Goal: Transaction & Acquisition: Purchase product/service

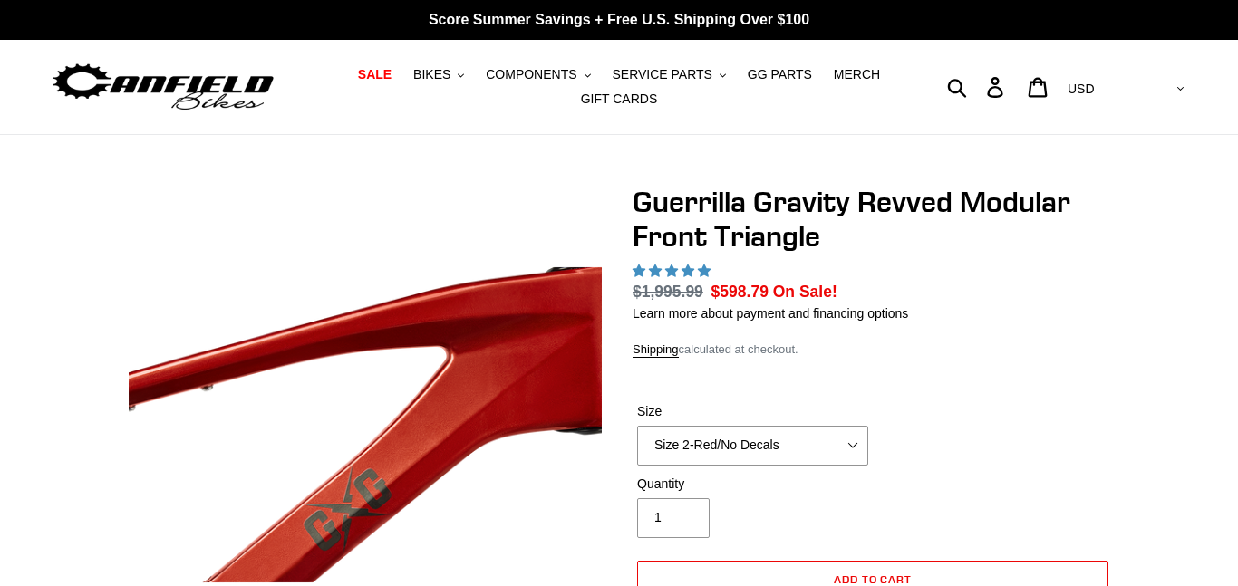
click at [243, 82] on img at bounding box center [163, 87] width 227 height 57
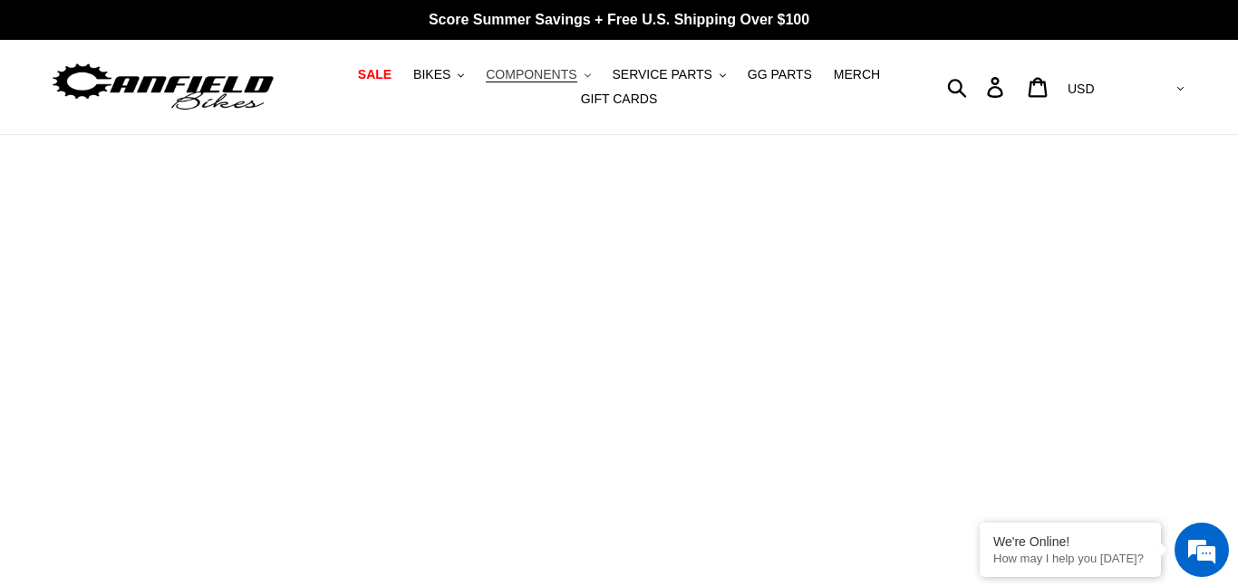
click at [536, 74] on span "COMPONENTS" at bounding box center [531, 74] width 91 height 15
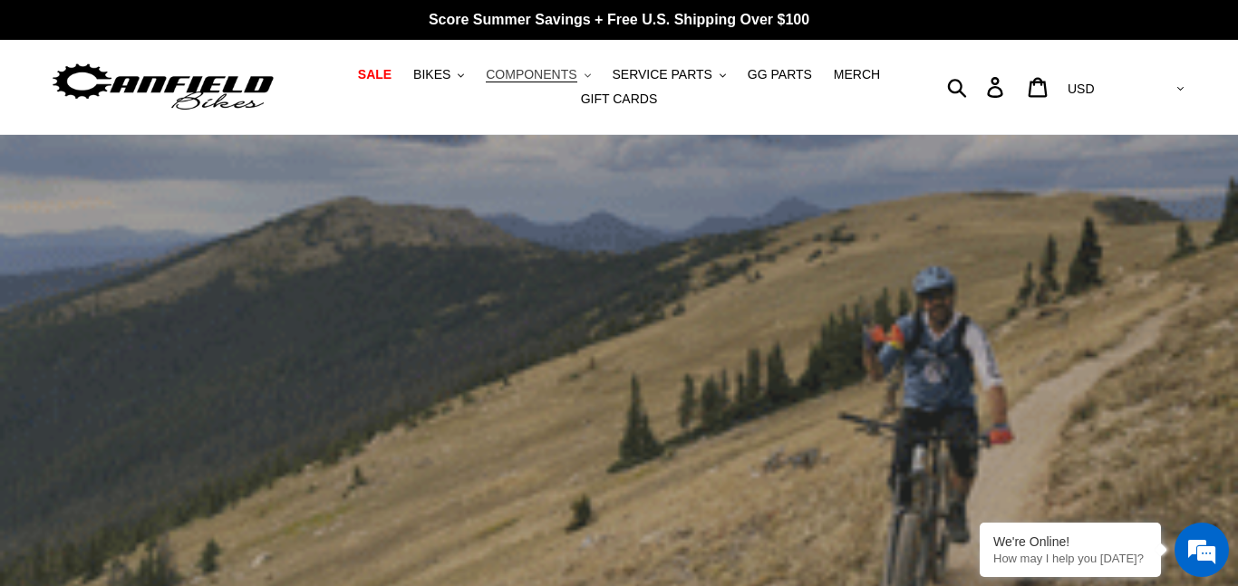
click at [594, 78] on button "COMPONENTS .cls-1{fill:#231f20}" at bounding box center [538, 75] width 122 height 24
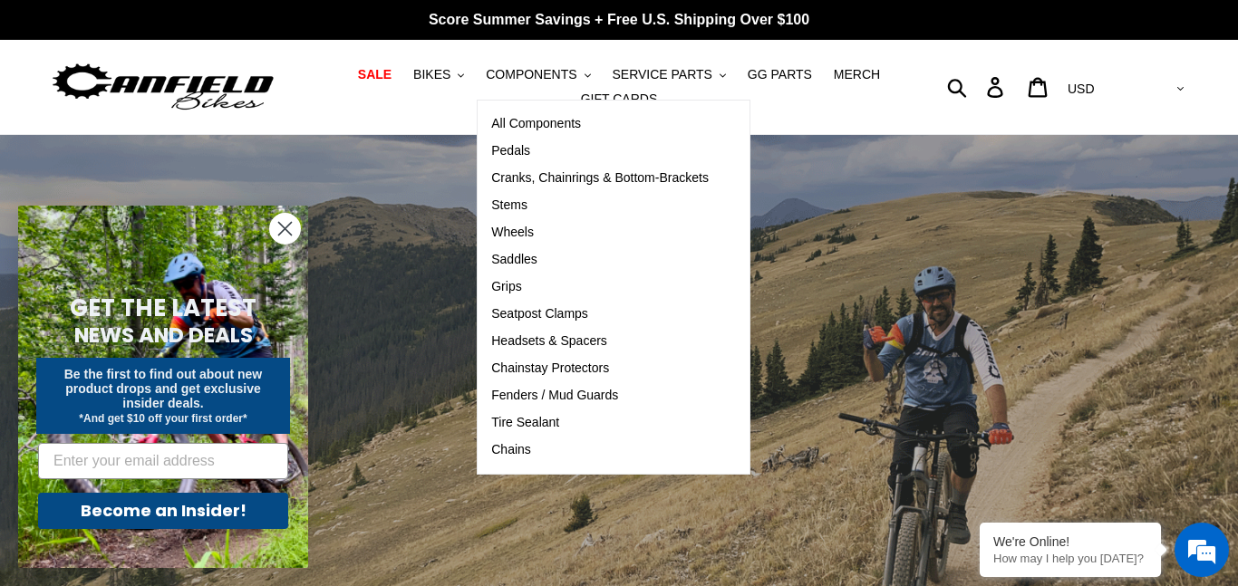
click at [292, 229] on circle "Close dialog" at bounding box center [285, 229] width 30 height 30
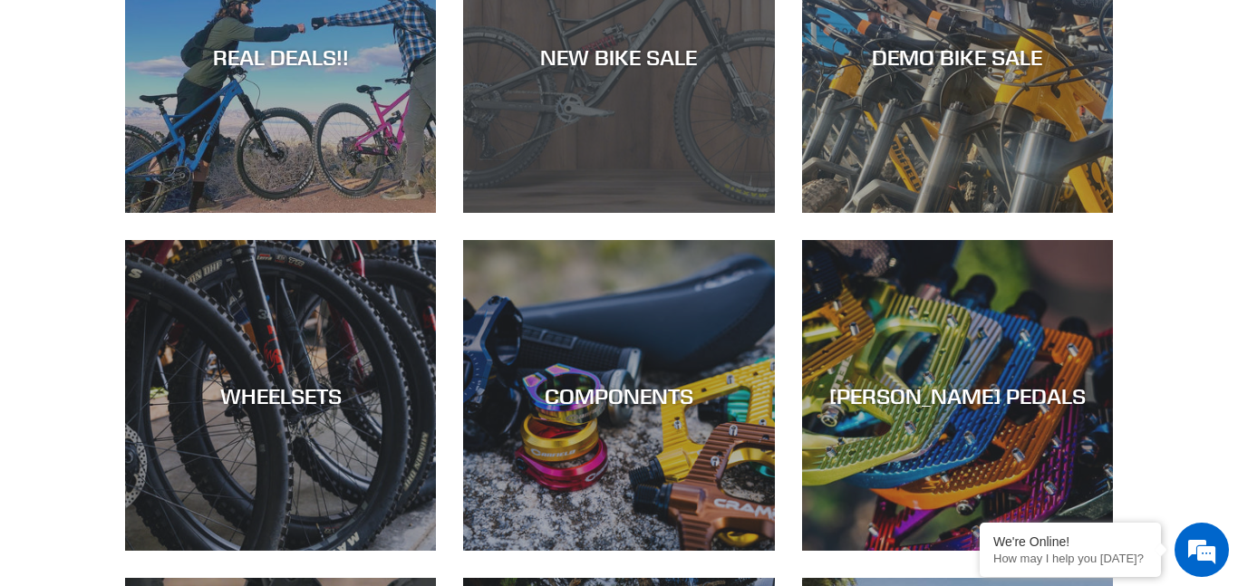
scroll to position [850, 0]
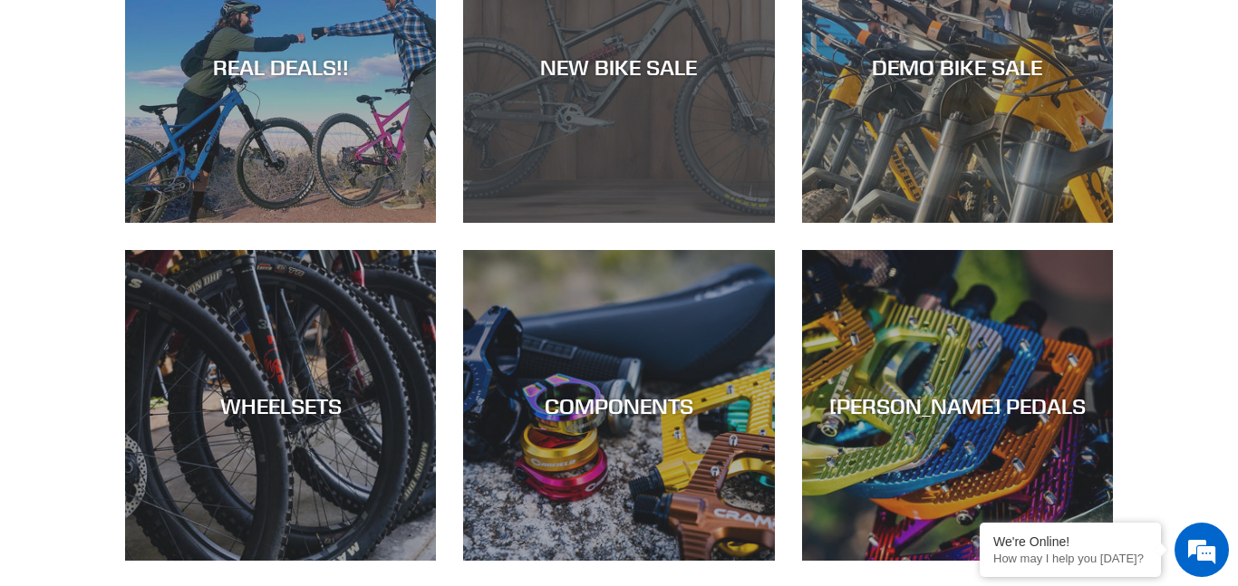
click at [665, 223] on div "NEW BIKE SALE" at bounding box center [618, 223] width 311 height 0
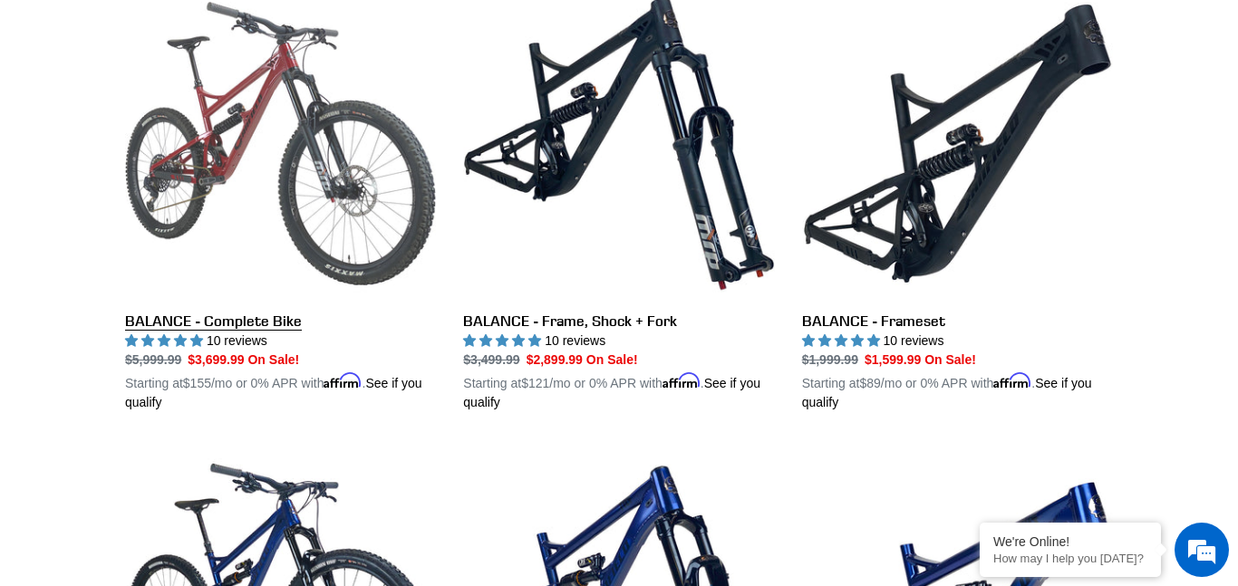
scroll to position [1923, 0]
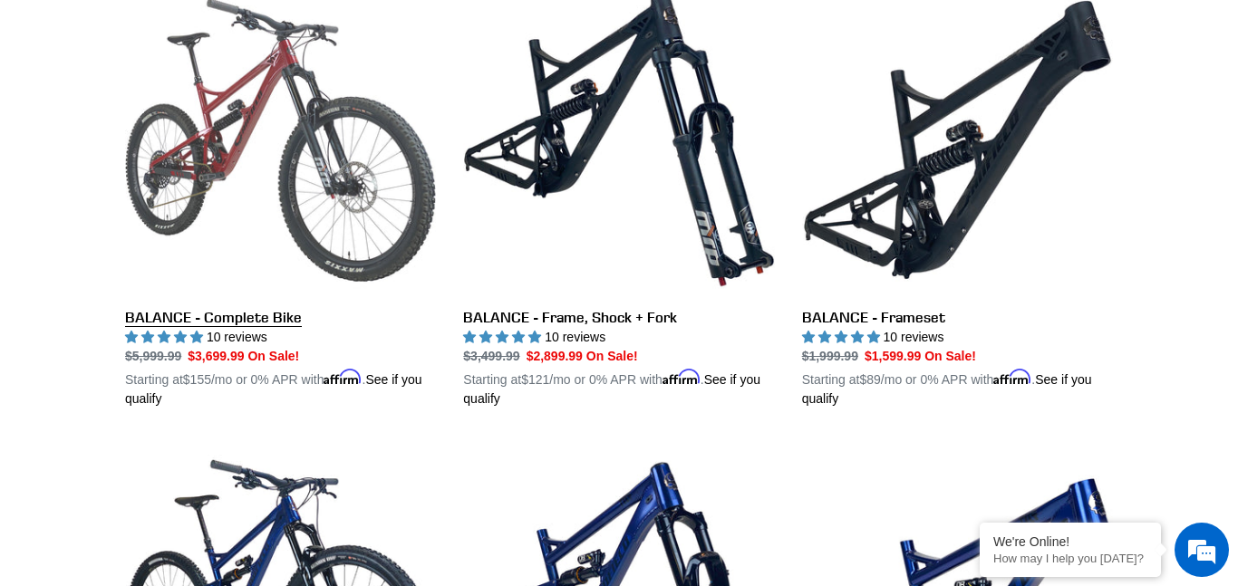
click at [311, 200] on link "BALANCE - Complete Bike" at bounding box center [280, 197] width 311 height 424
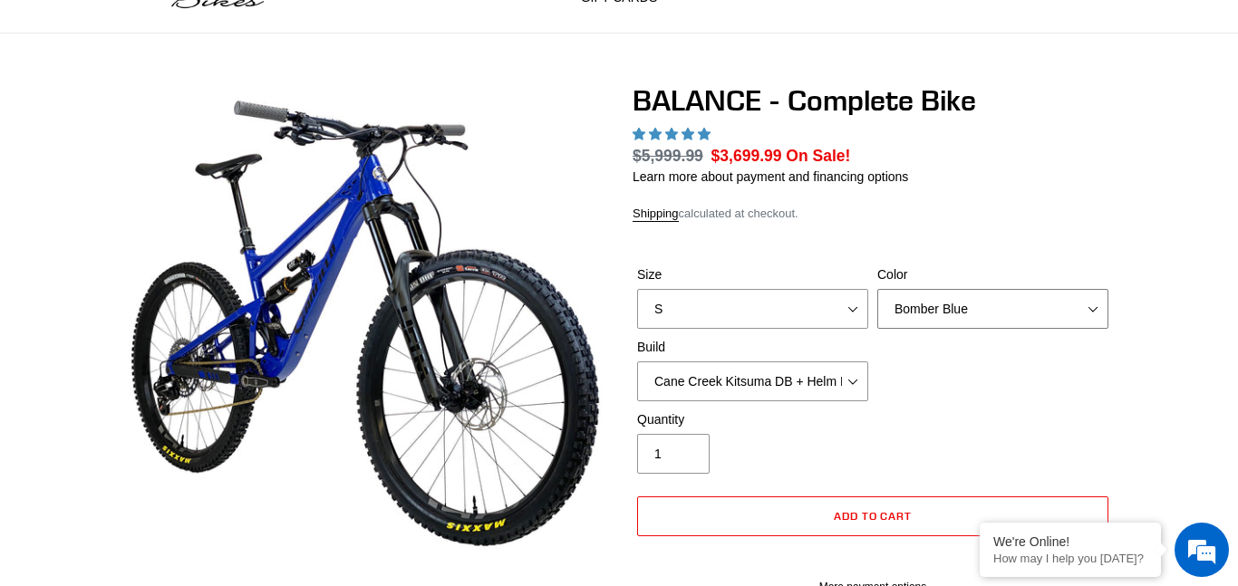
scroll to position [142, 0]
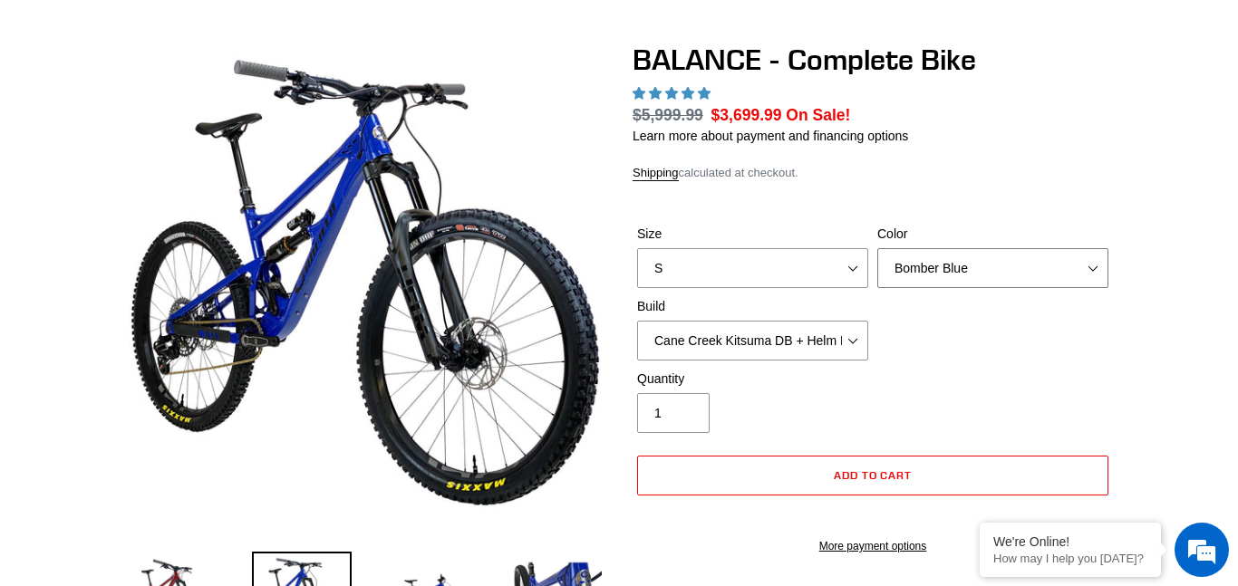
click at [923, 266] on select "Bomber Blue Goat's Blood Stealth Black" at bounding box center [992, 268] width 231 height 40
click at [765, 275] on select "S M L XL" at bounding box center [752, 268] width 231 height 40
select select "highest-rating"
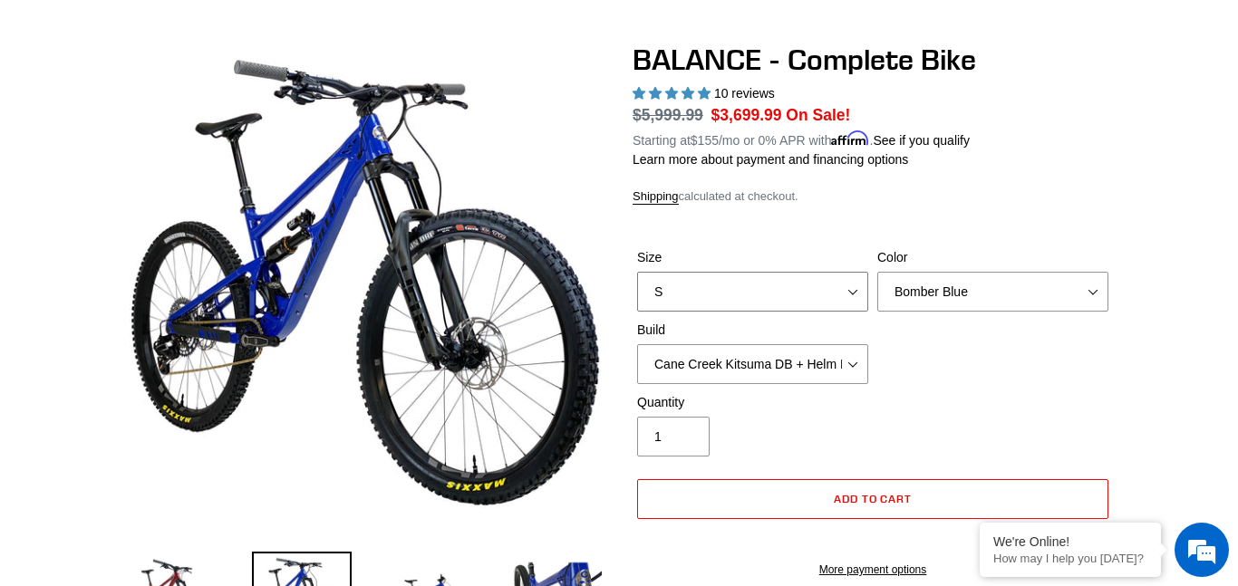
select select "M"
click at [637, 272] on select "S M L XL" at bounding box center [752, 292] width 231 height 40
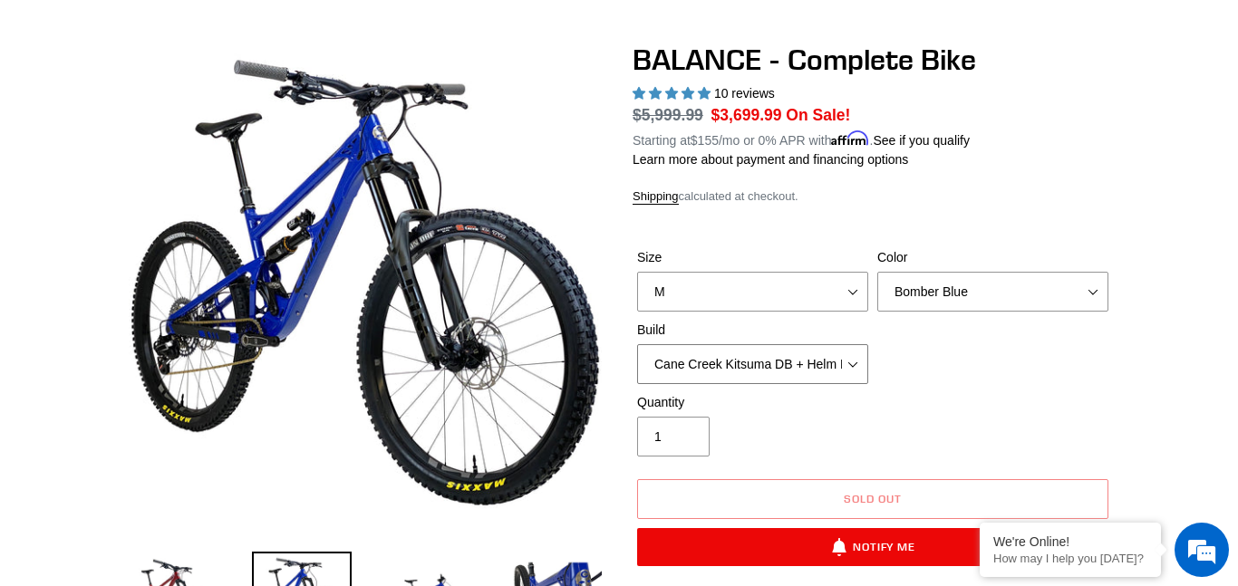
click at [782, 359] on select "Cane Creek Kitsuma DB + Helm MKII + SRAM GX Cane Creek Kitsuma DB + Helm MKII +…" at bounding box center [752, 364] width 231 height 40
click at [637, 344] on select "Cane Creek Kitsuma DB + Helm MKII + SRAM GX Cane Creek Kitsuma DB + Helm MKII +…" at bounding box center [752, 364] width 231 height 40
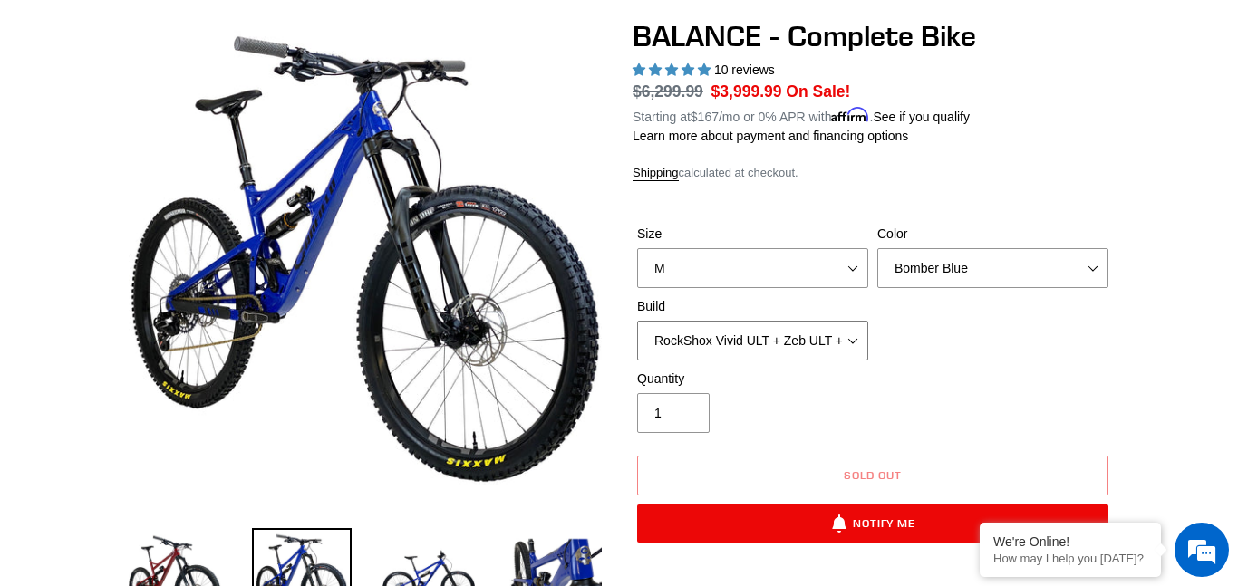
click at [700, 329] on select "Cane Creek Kitsuma DB + Helm MKII + SRAM GX Cane Creek Kitsuma DB + Helm MKII +…" at bounding box center [752, 341] width 231 height 40
click at [637, 321] on select "Cane Creek Kitsuma DB + Helm MKII + SRAM GX Cane Creek Kitsuma DB + Helm MKII +…" at bounding box center [752, 341] width 231 height 40
click at [710, 335] on select "Cane Creek Kitsuma DB + Helm MKII + SRAM GX Cane Creek Kitsuma DB + Helm MKII +…" at bounding box center [752, 341] width 231 height 40
click at [637, 321] on select "Cane Creek Kitsuma DB + Helm MKII + SRAM GX Cane Creek Kitsuma DB + Helm MKII +…" at bounding box center [752, 341] width 231 height 40
click at [720, 334] on select "Cane Creek Kitsuma DB + Helm MKII + SRAM GX Cane Creek Kitsuma DB + Helm MKII +…" at bounding box center [752, 341] width 231 height 40
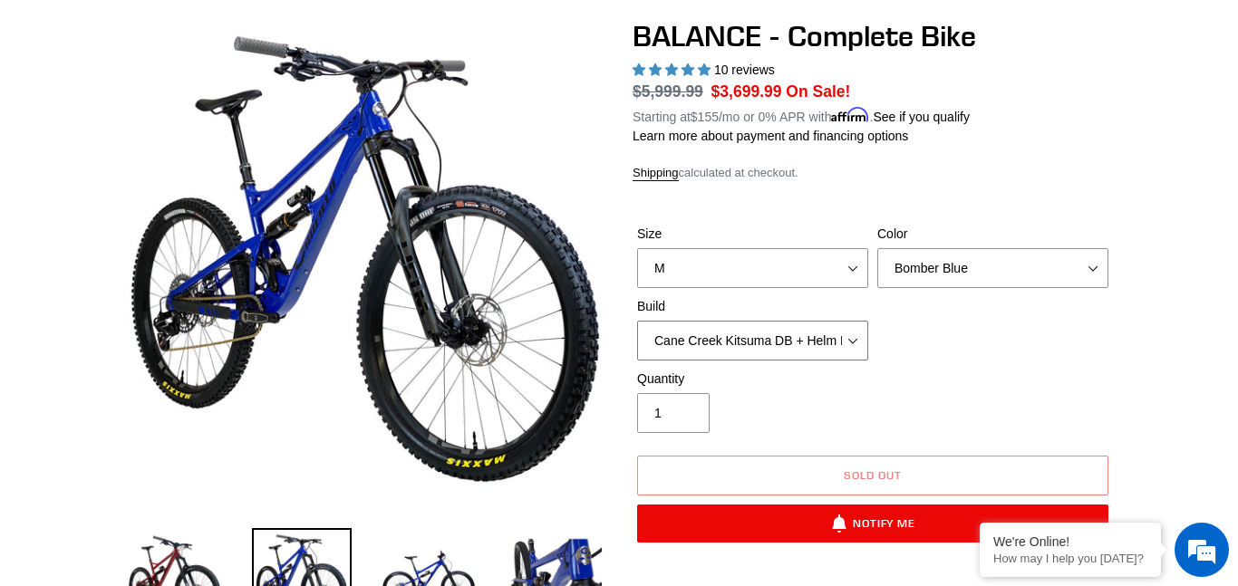
click at [637, 321] on select "Cane Creek Kitsuma DB + Helm MKII + SRAM GX Cane Creek Kitsuma DB + Helm MKII +…" at bounding box center [752, 341] width 231 height 40
click at [715, 347] on select "Cane Creek Kitsuma DB + Helm MKII + SRAM GX Cane Creek Kitsuma DB + Helm MKII +…" at bounding box center [752, 341] width 231 height 40
select select "RockShox Vivid ULT + Zeb ULT + SRAM GX"
click at [637, 321] on select "Cane Creek Kitsuma DB + Helm MKII + SRAM GX Cane Creek Kitsuma DB + Helm MKII +…" at bounding box center [752, 341] width 231 height 40
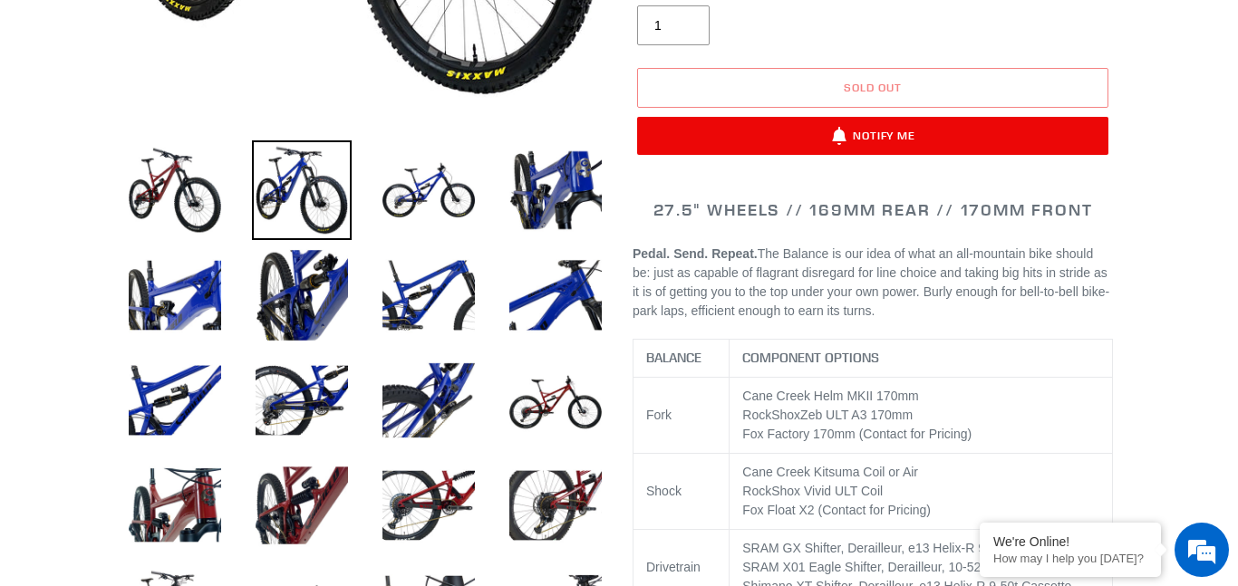
scroll to position [560, 0]
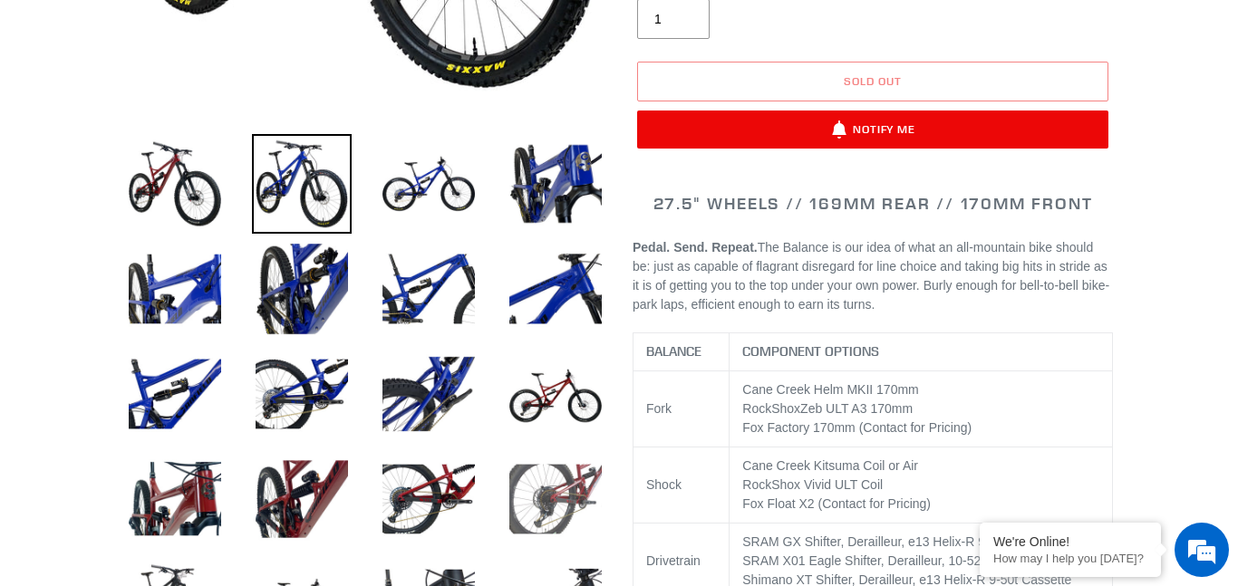
click at [566, 474] on img at bounding box center [556, 500] width 100 height 100
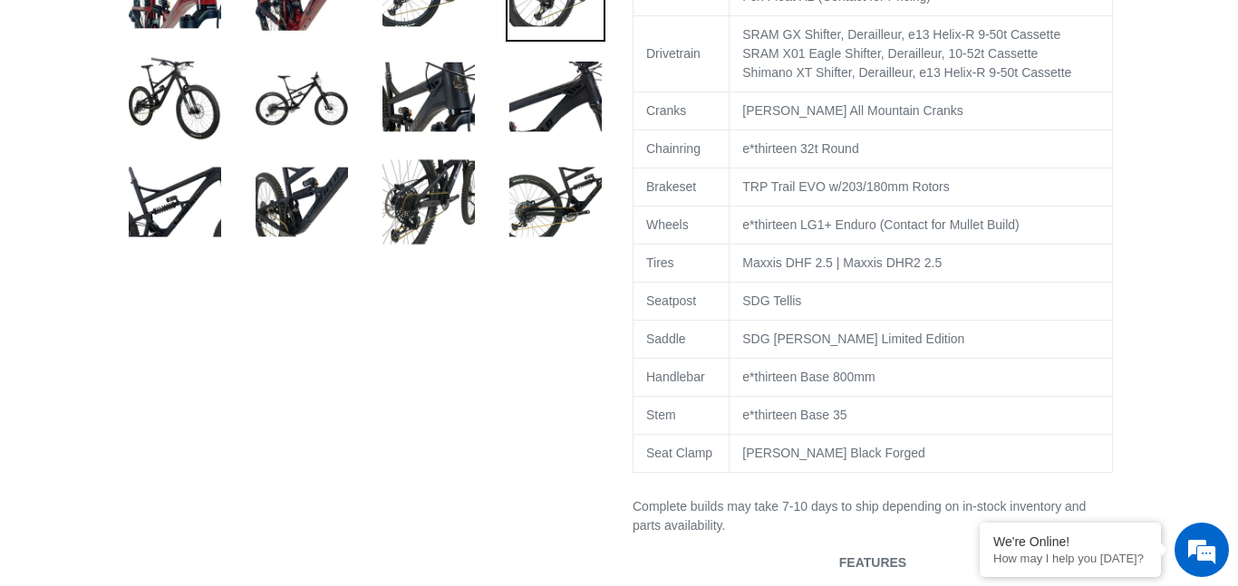
scroll to position [1068, 0]
click at [442, 202] on img at bounding box center [429, 201] width 100 height 100
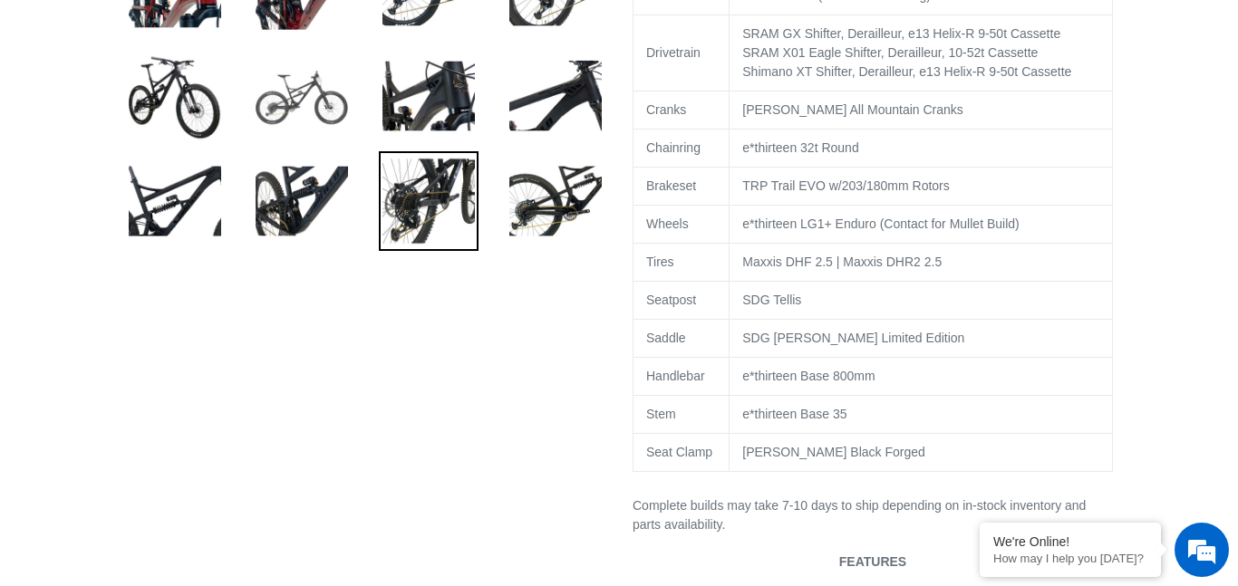
click at [335, 113] on img at bounding box center [302, 96] width 100 height 100
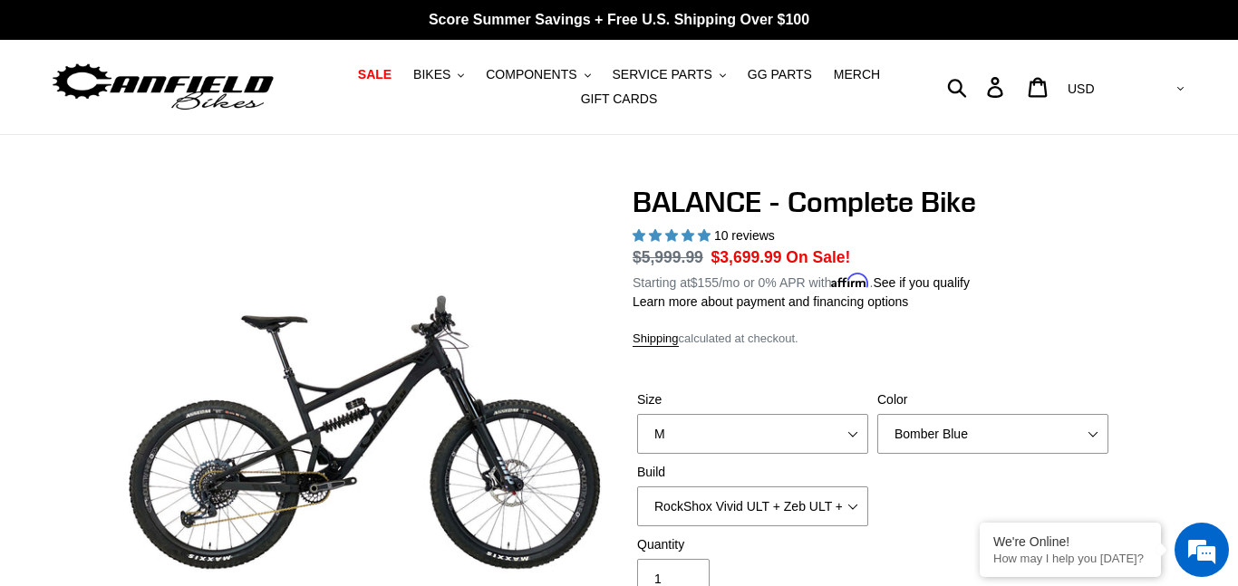
scroll to position [95, 0]
